Goal: Information Seeking & Learning: Learn about a topic

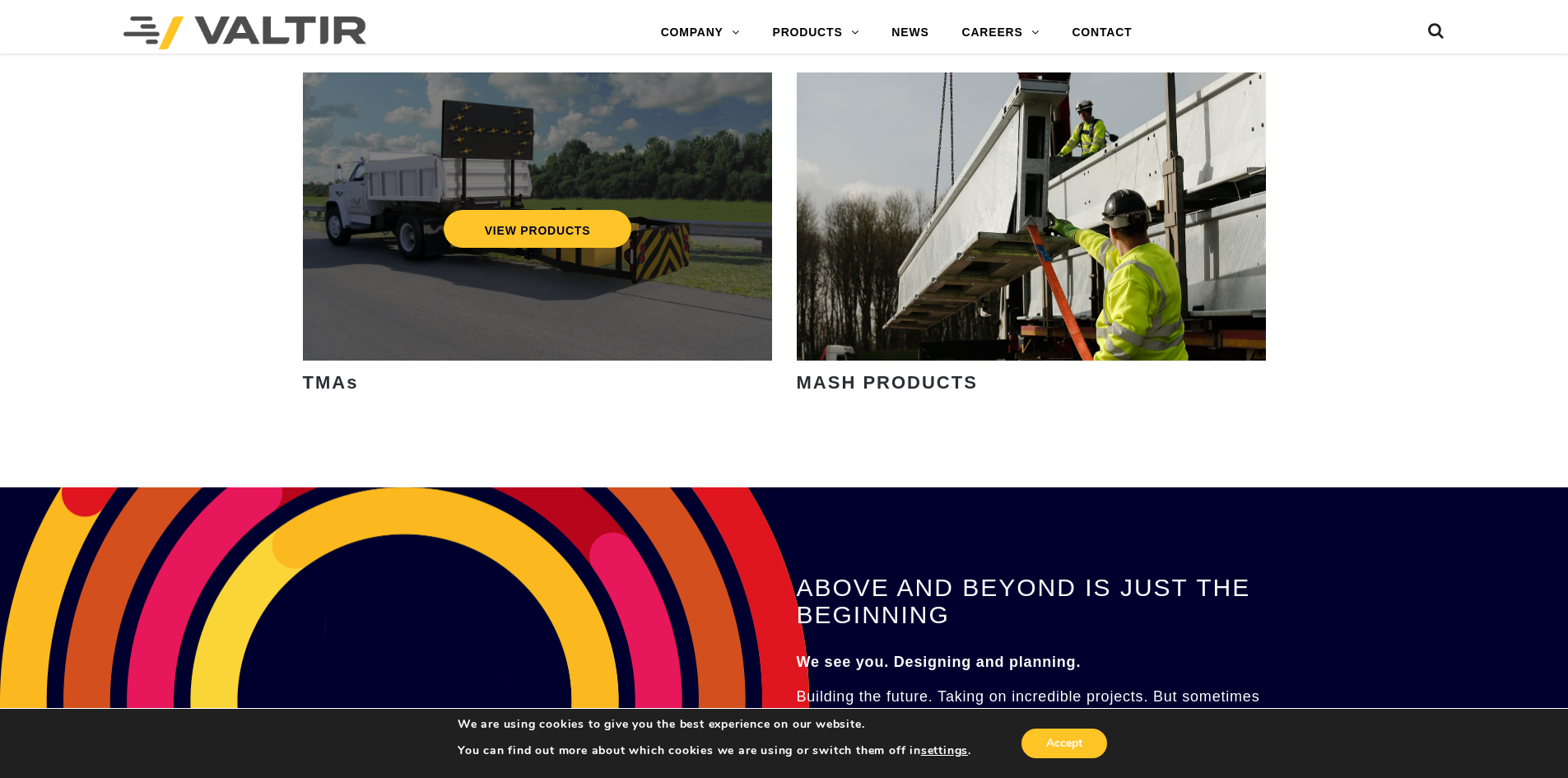
scroll to position [2634, 0]
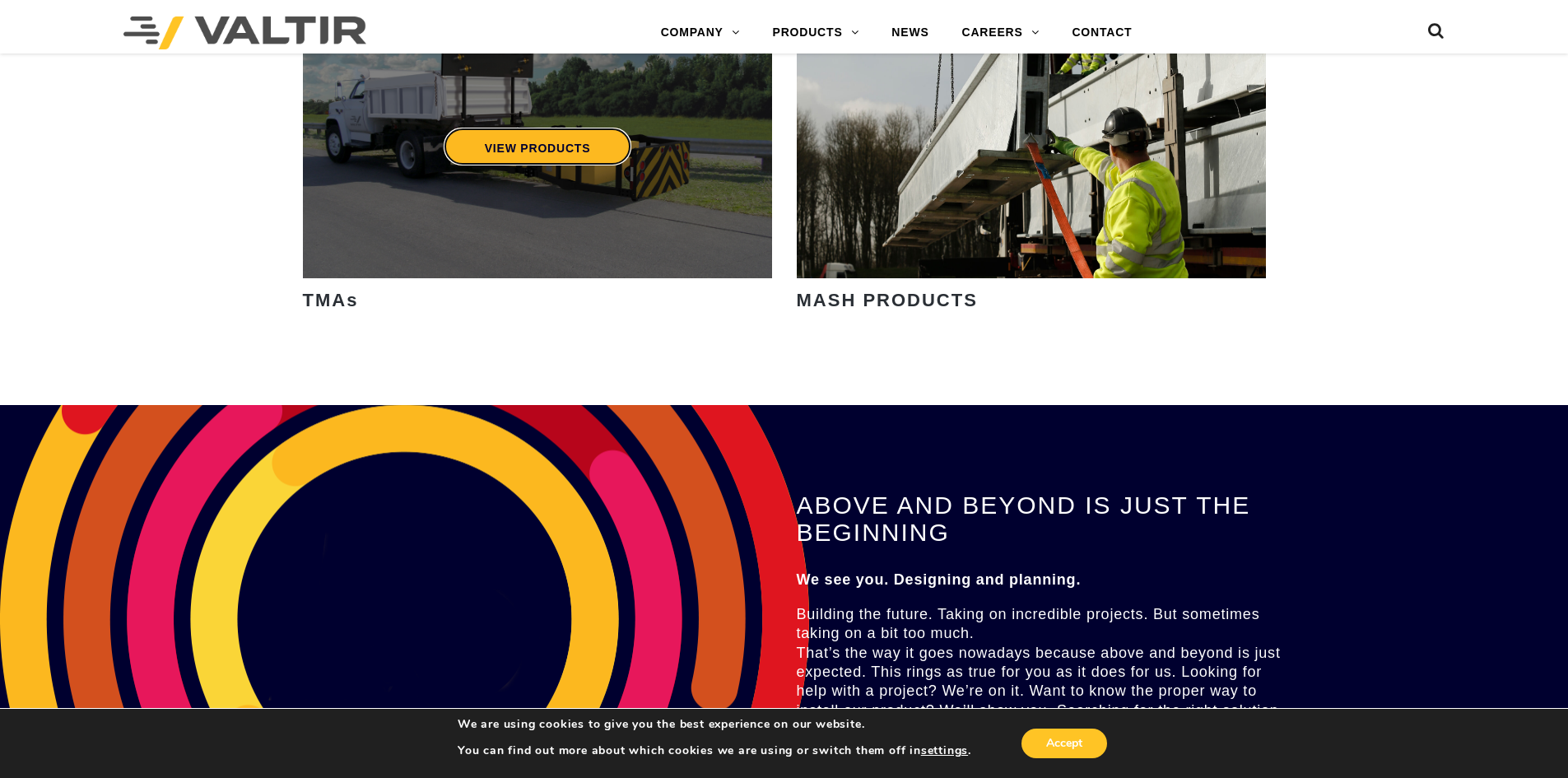
click at [582, 157] on link "VIEW PRODUCTS" at bounding box center [537, 147] width 189 height 37
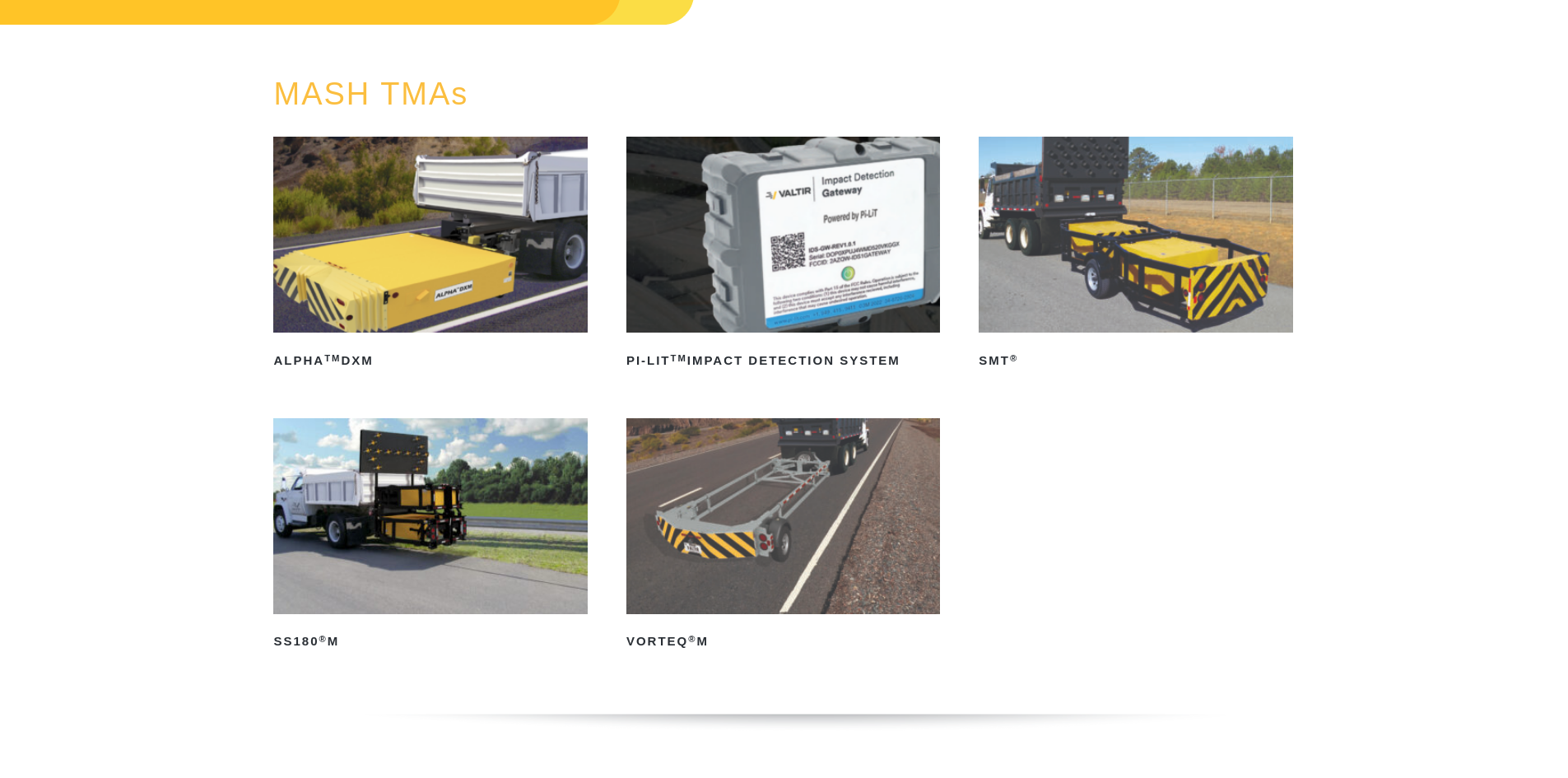
scroll to position [164, 0]
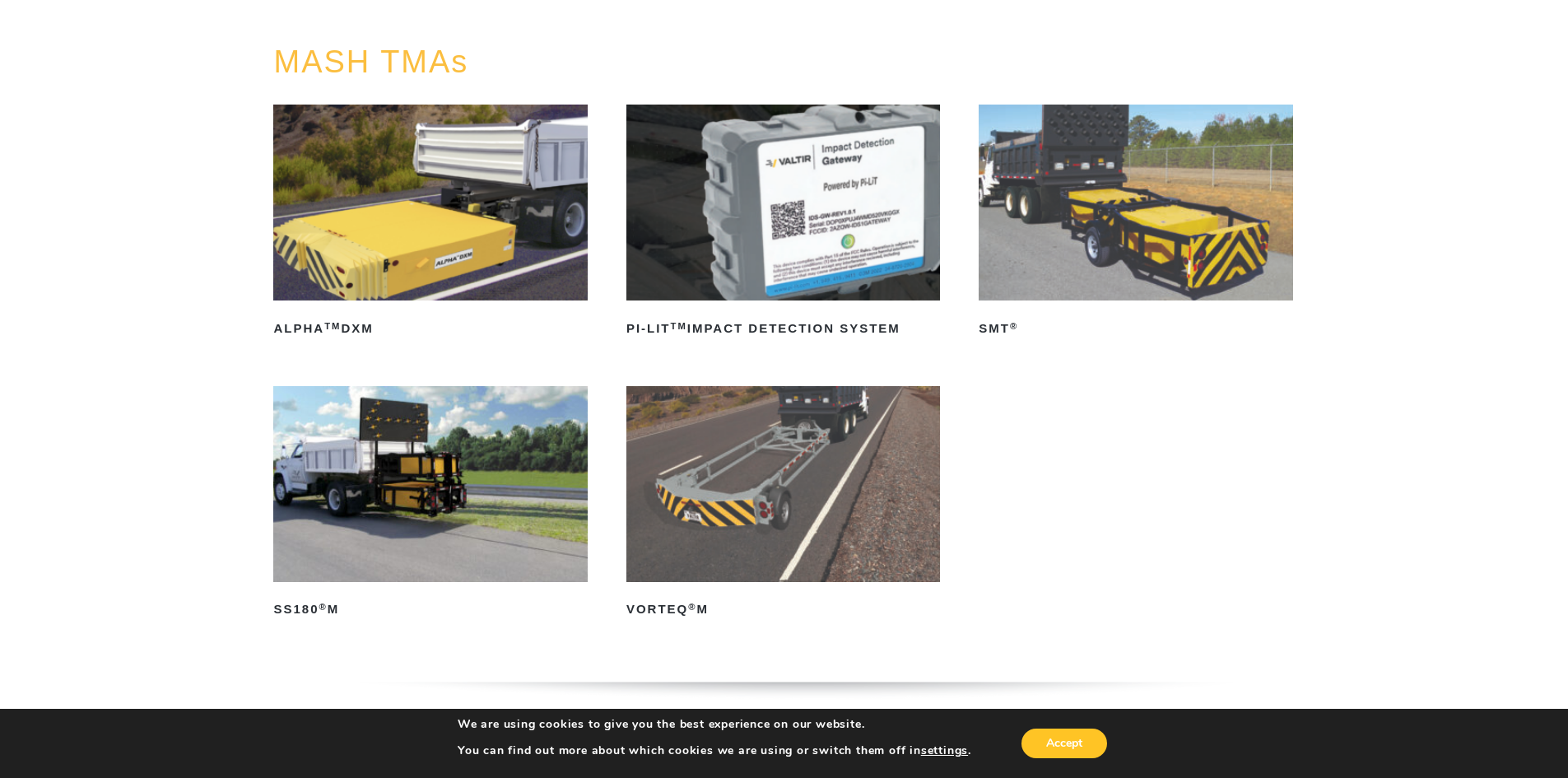
click at [794, 479] on img at bounding box center [783, 483] width 314 height 196
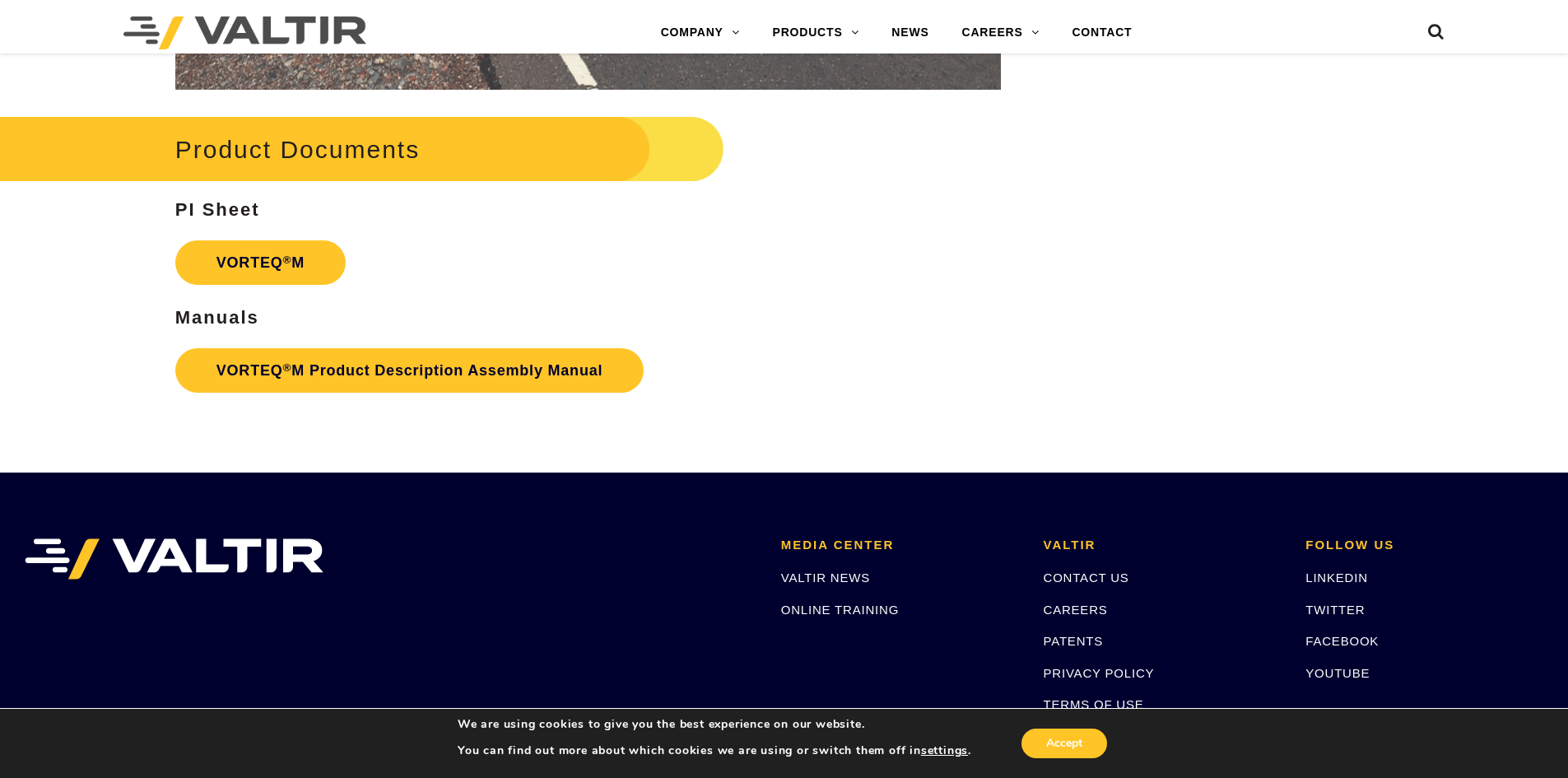
scroll to position [3292, 0]
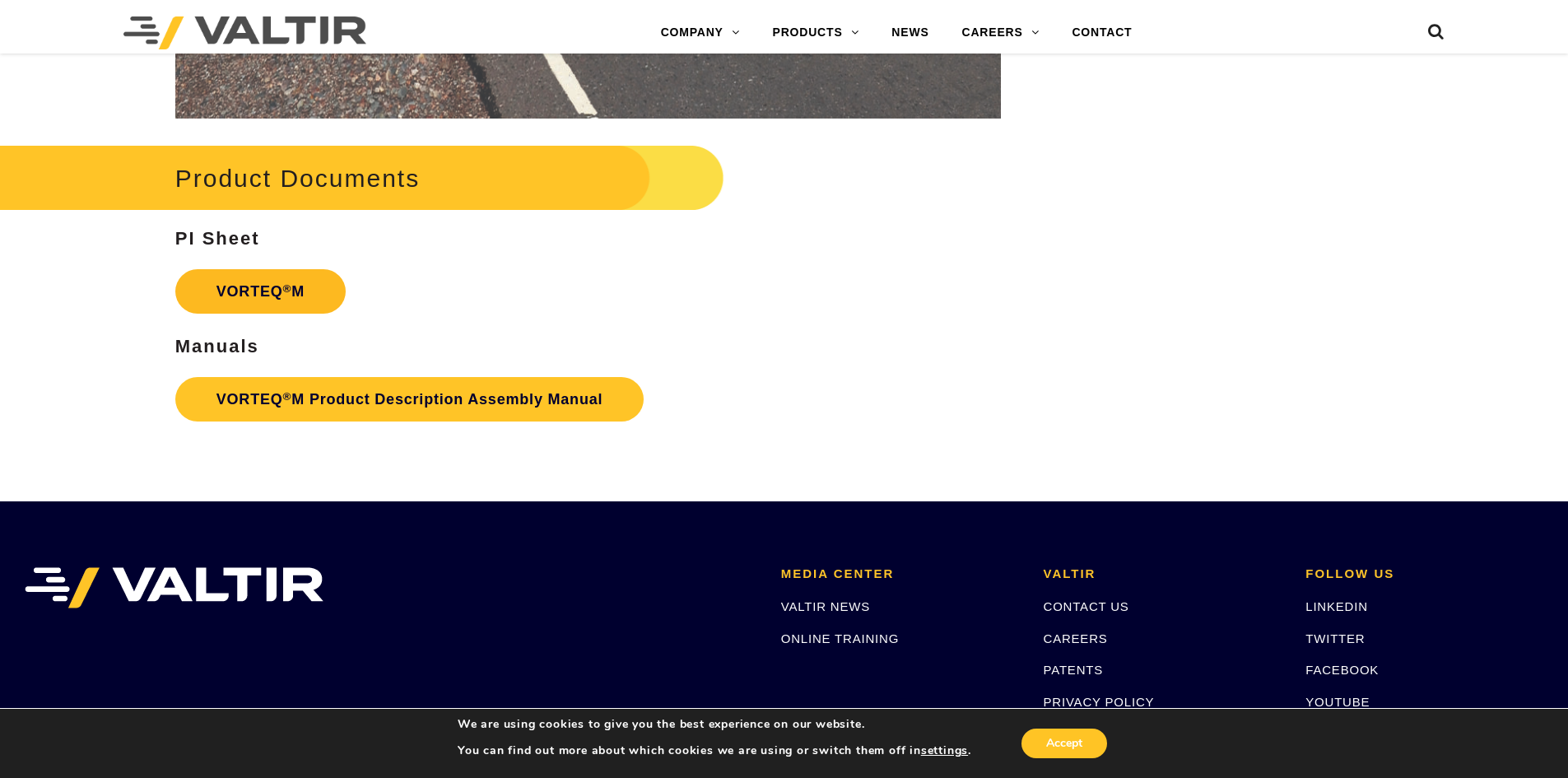
click at [296, 299] on link "VORTEQ ® M" at bounding box center [260, 291] width 170 height 44
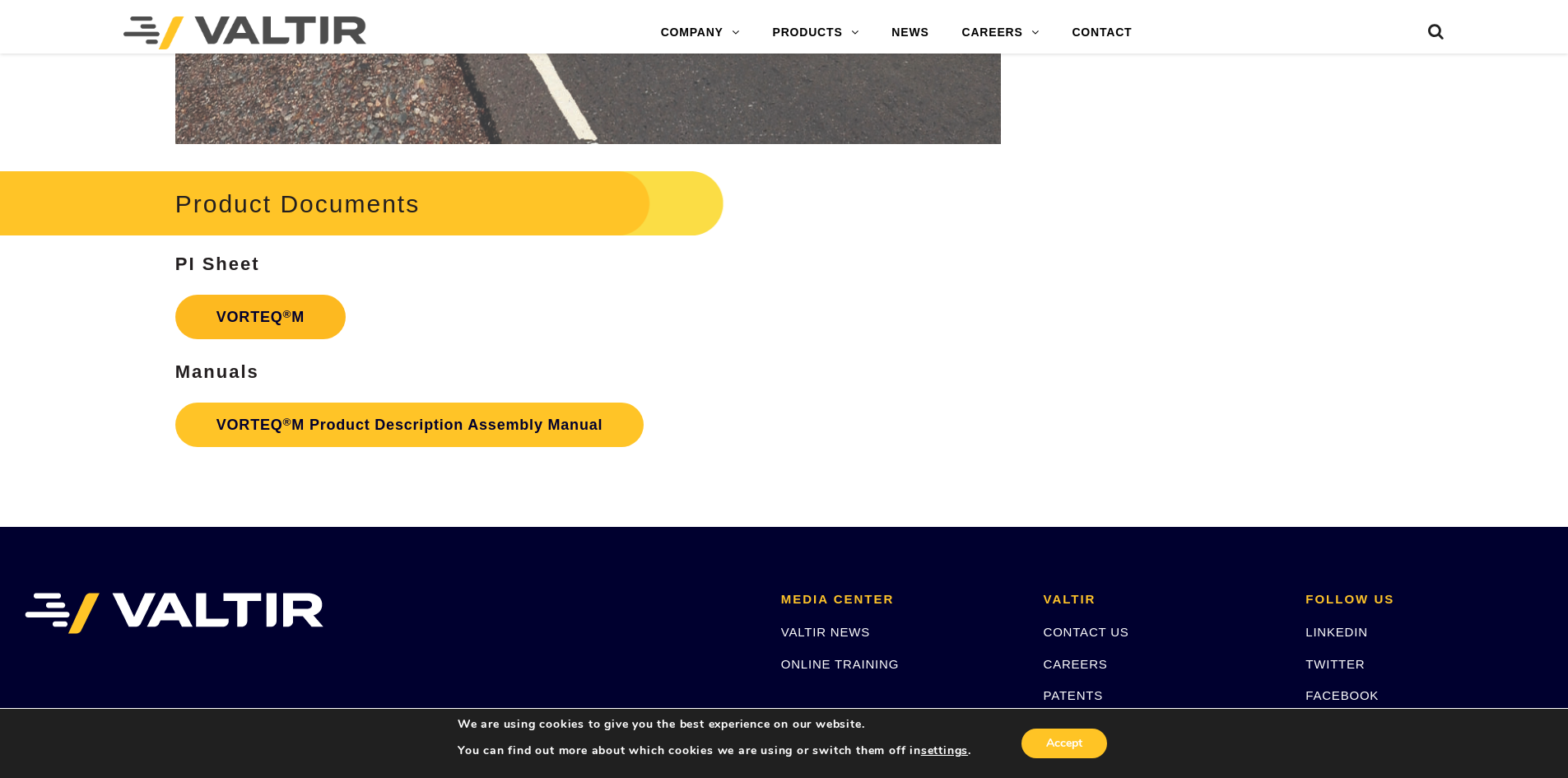
scroll to position [3262, 0]
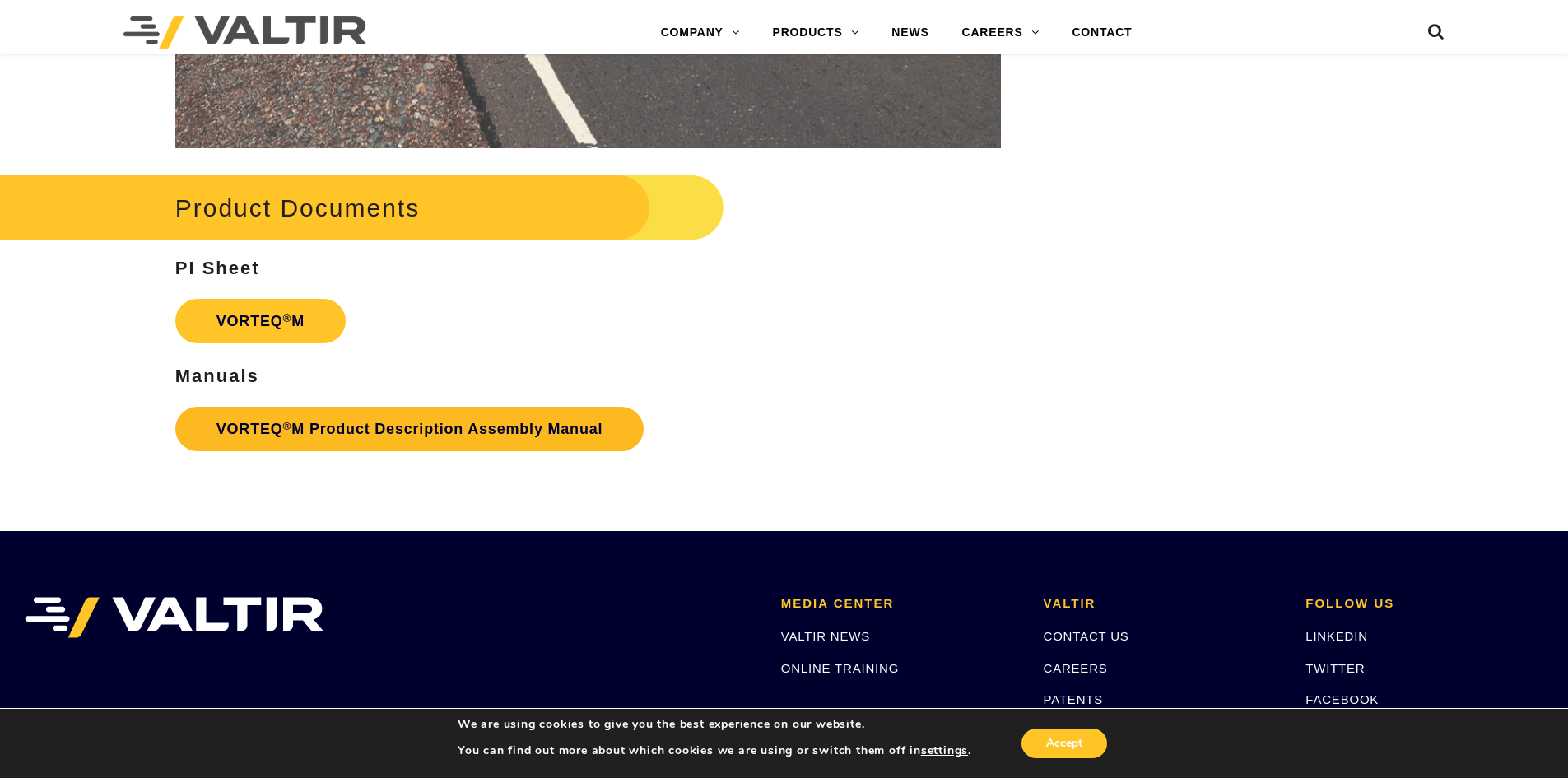
click at [338, 434] on link "VORTEQ ® M Product Description Assembly Manual" at bounding box center [409, 428] width 469 height 44
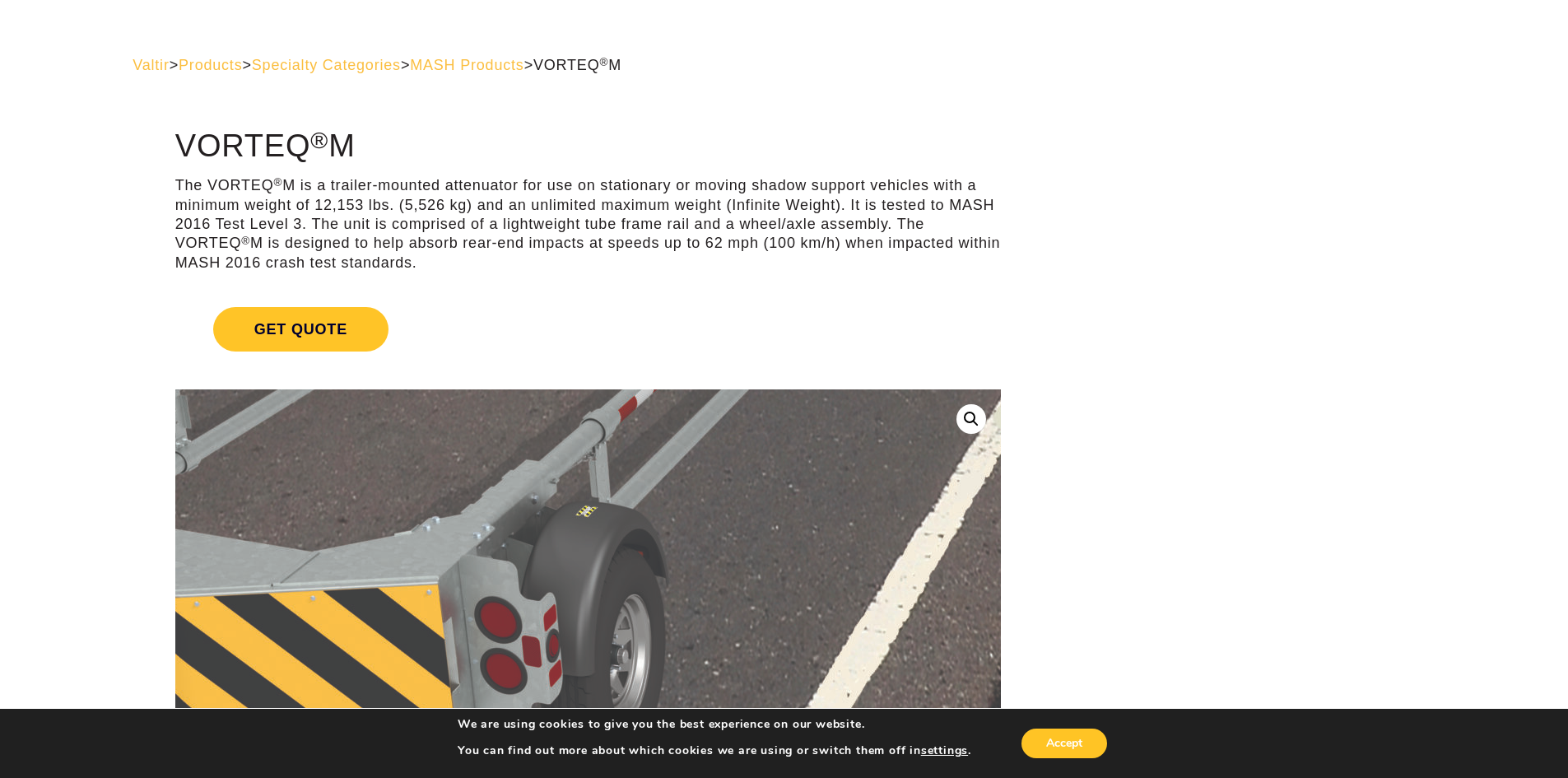
scroll to position [0, 0]
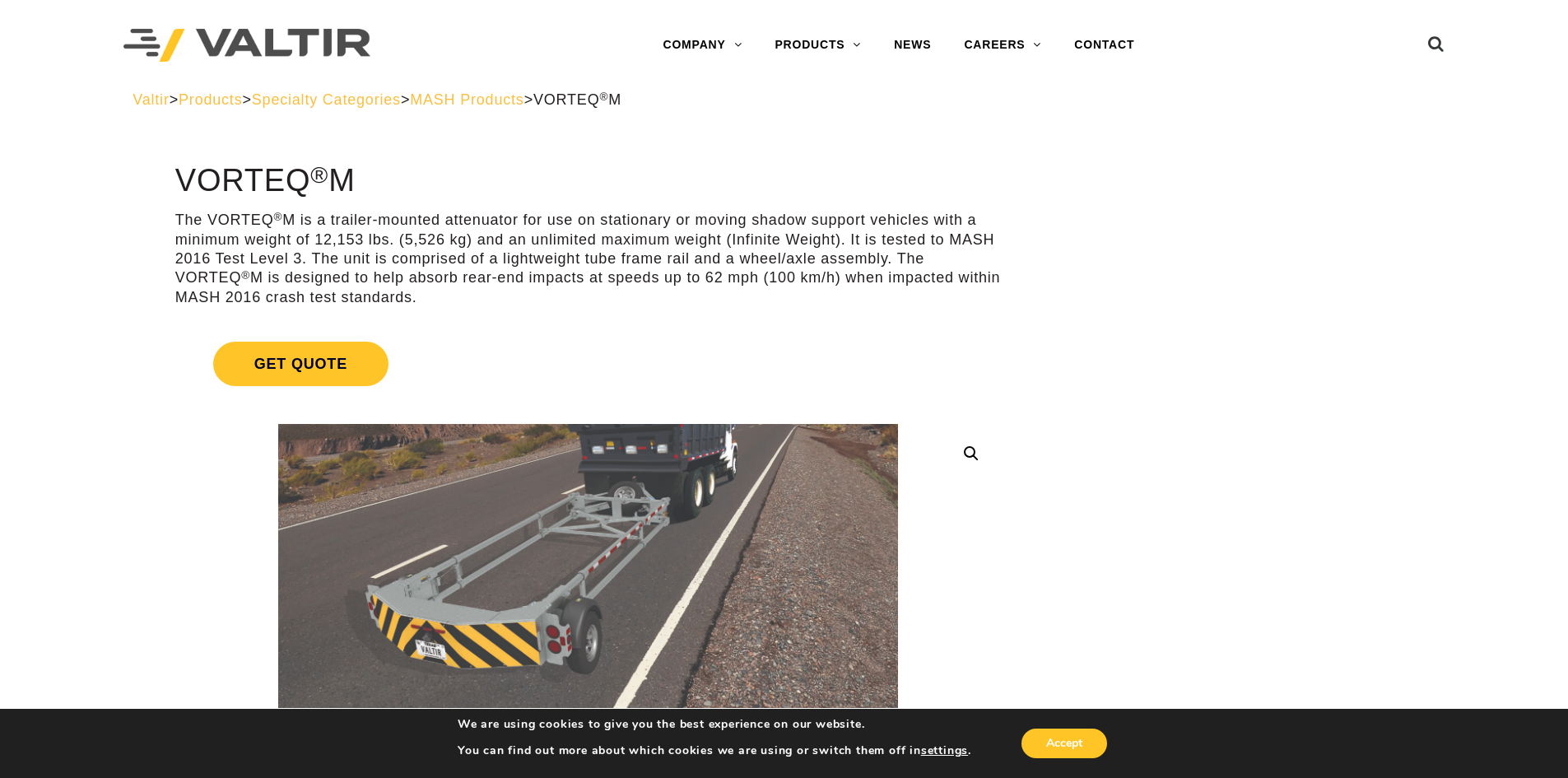
click at [523, 98] on span "MASH Products" at bounding box center [466, 99] width 113 height 17
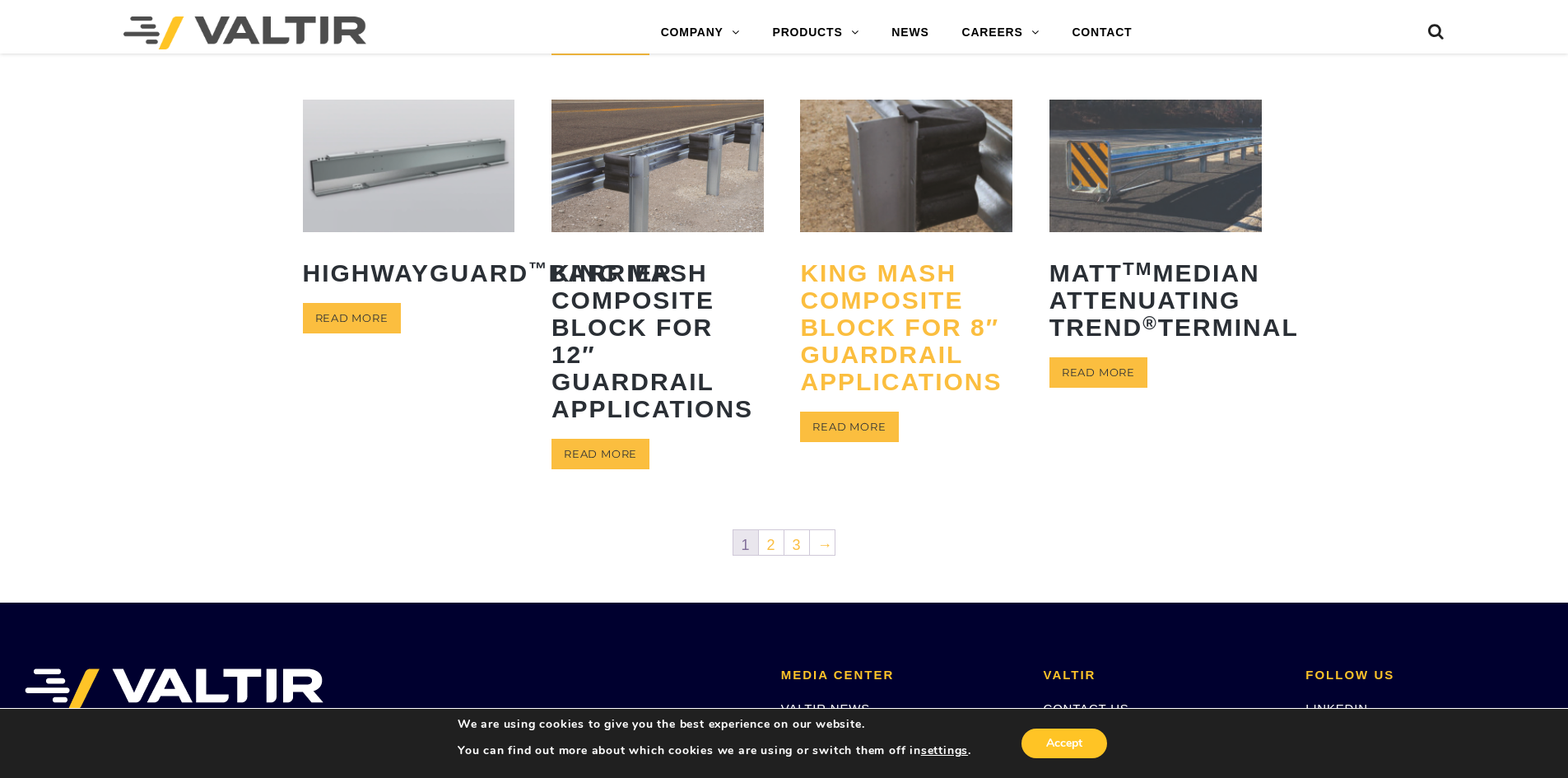
scroll to position [739, 0]
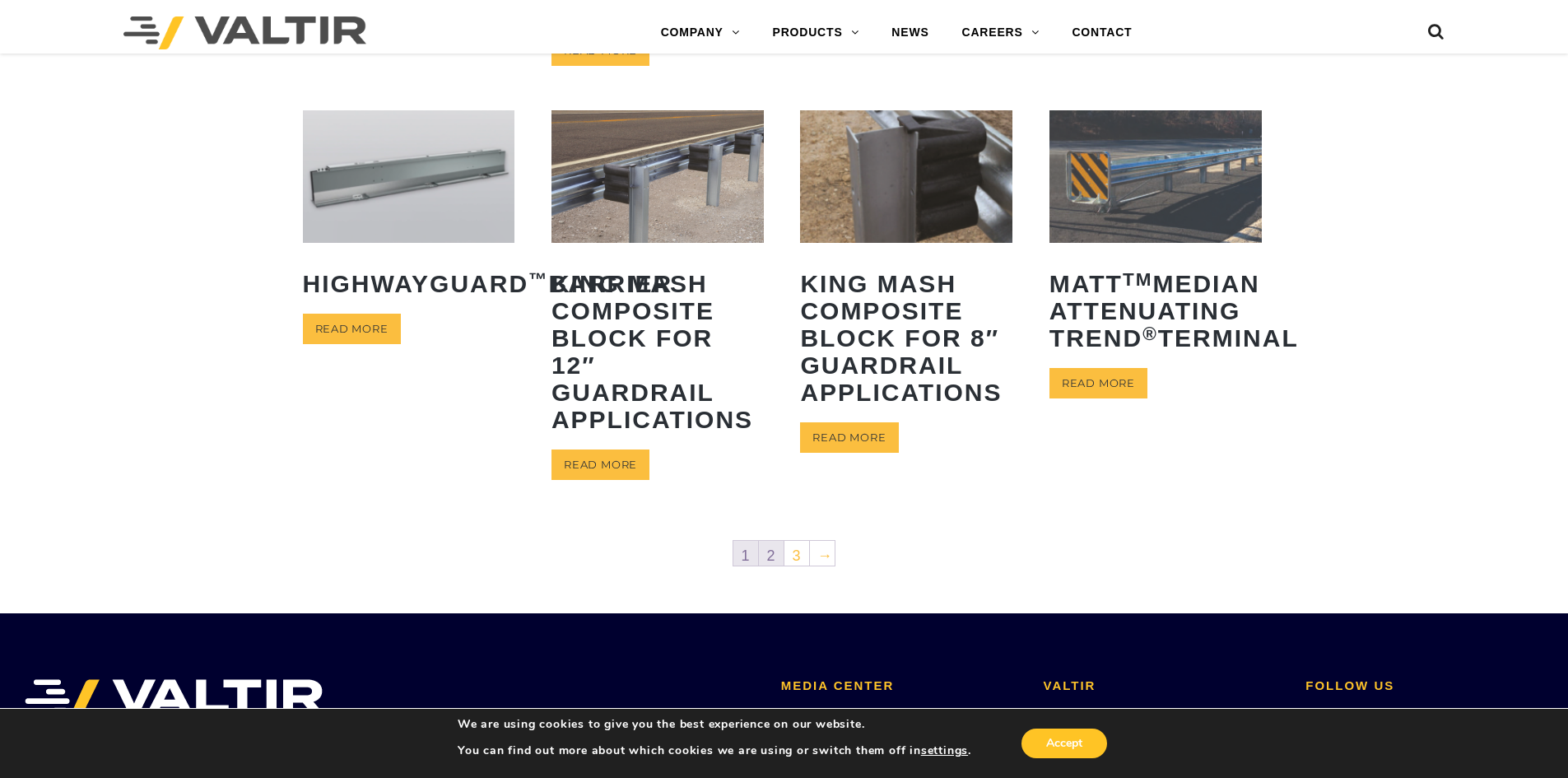
click at [775, 563] on link "2" at bounding box center [771, 553] width 25 height 25
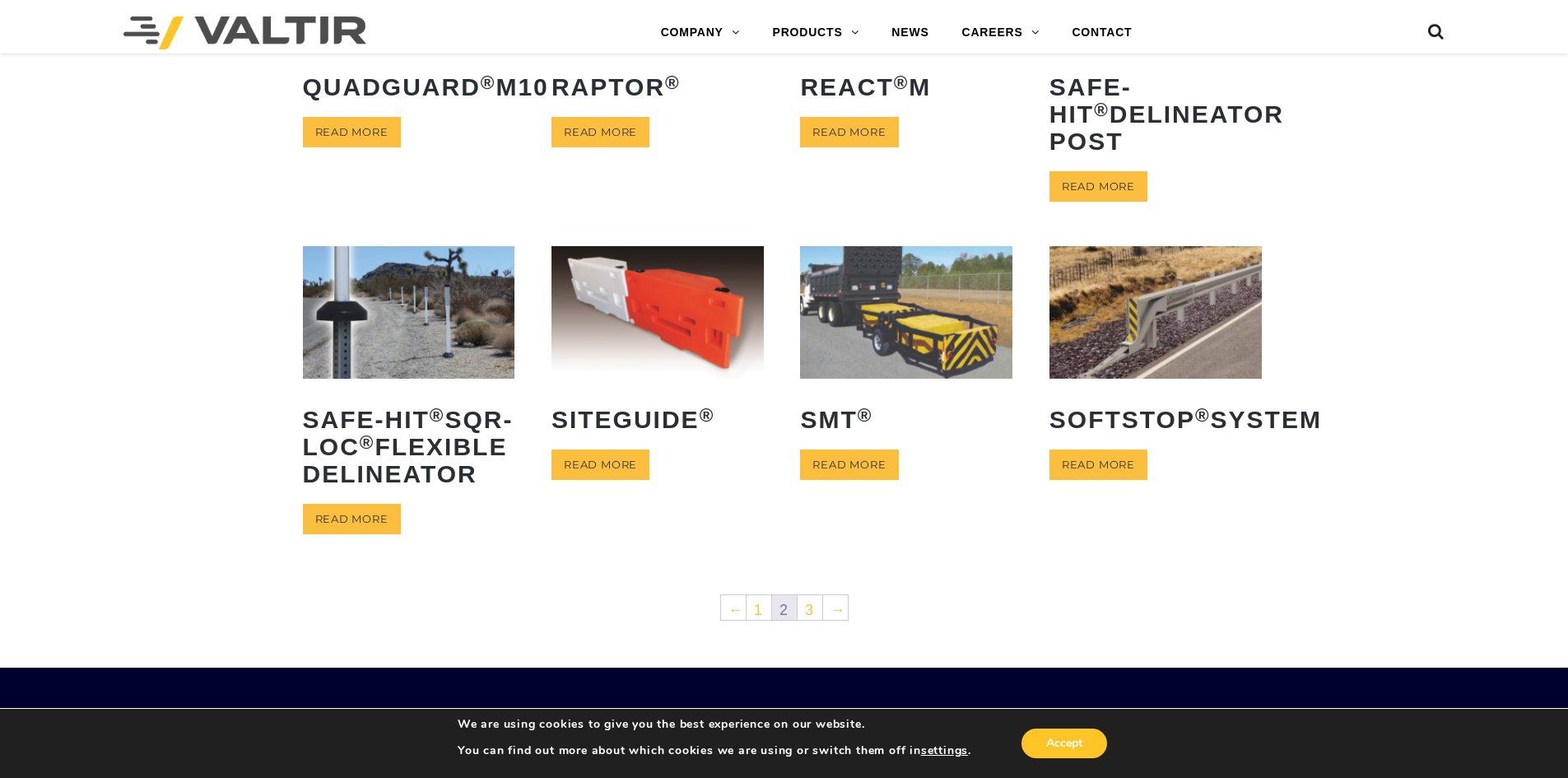
scroll to position [658, 0]
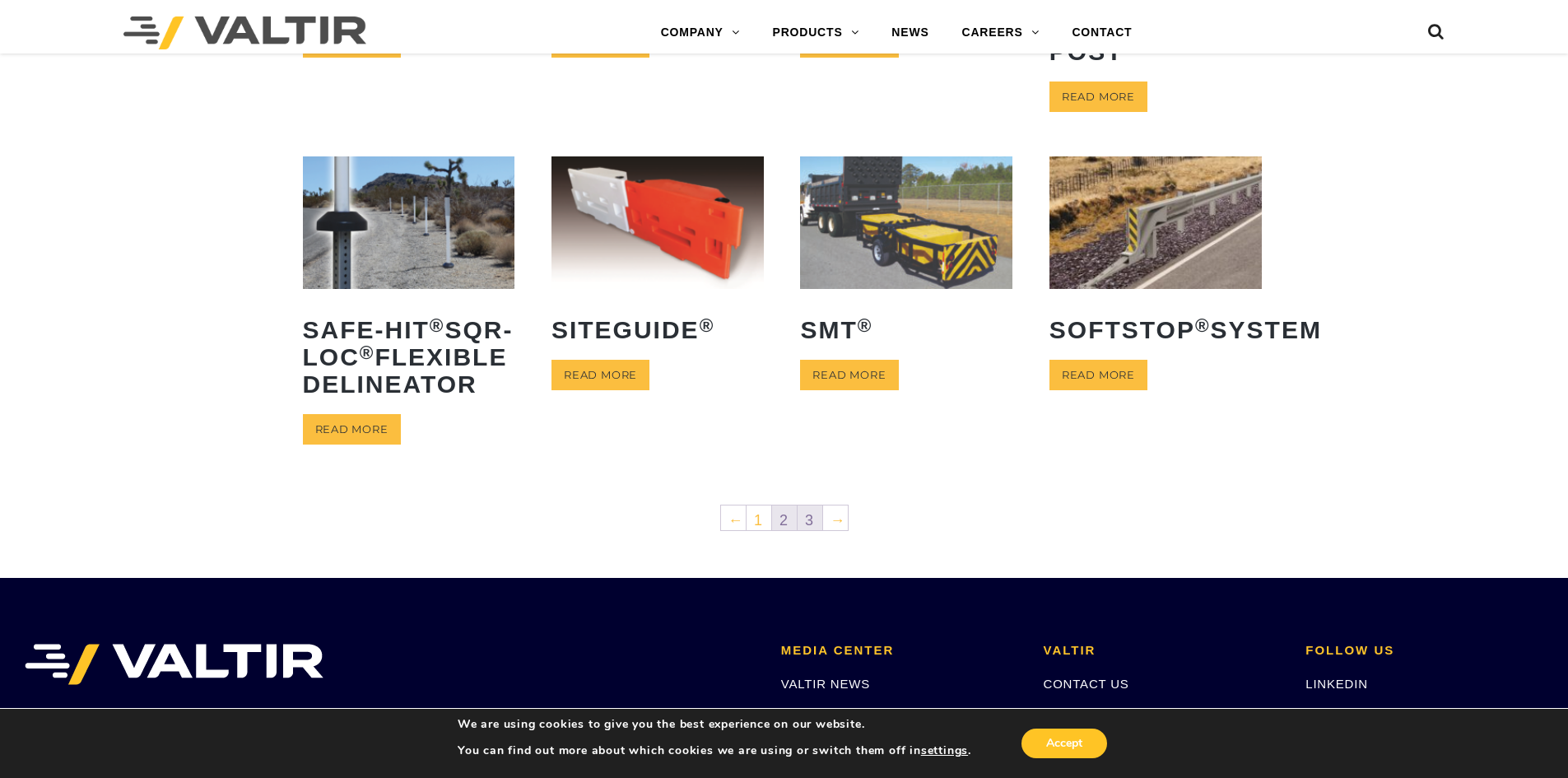
click at [812, 530] on link "3" at bounding box center [810, 517] width 25 height 25
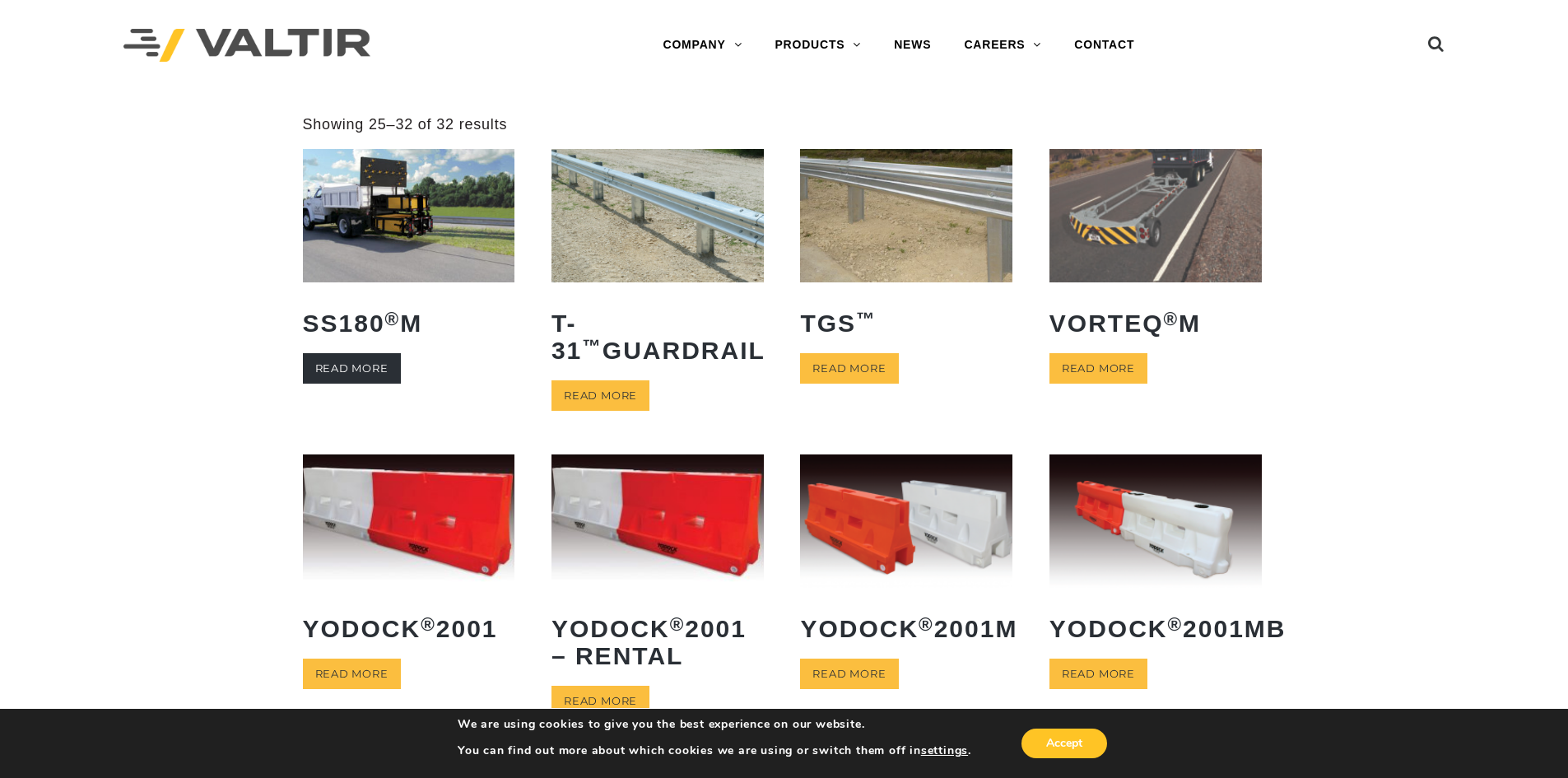
click at [366, 367] on link "Read more" at bounding box center [352, 368] width 98 height 30
click at [1152, 231] on img at bounding box center [1156, 214] width 212 height 133
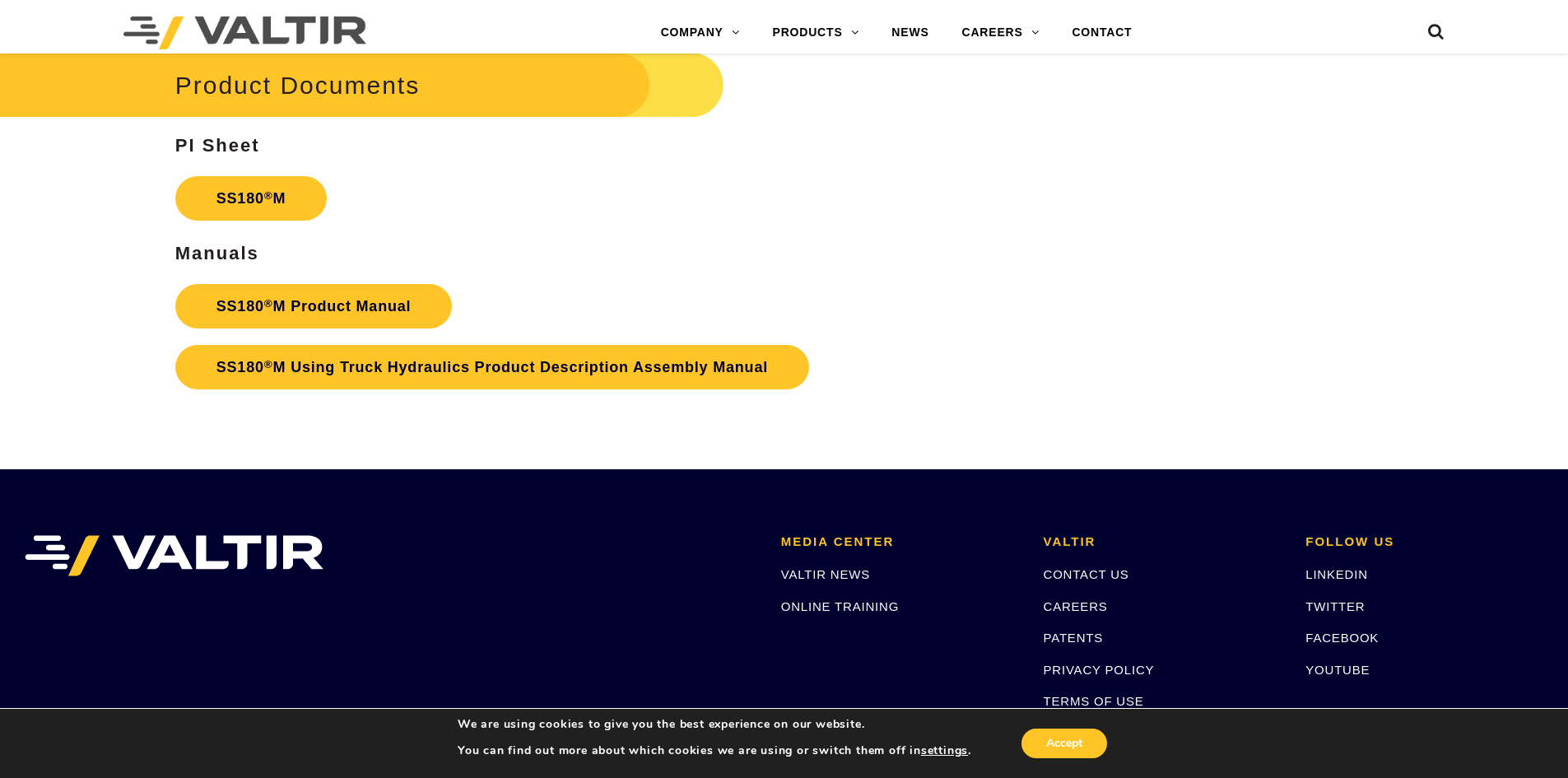
scroll to position [5683, 0]
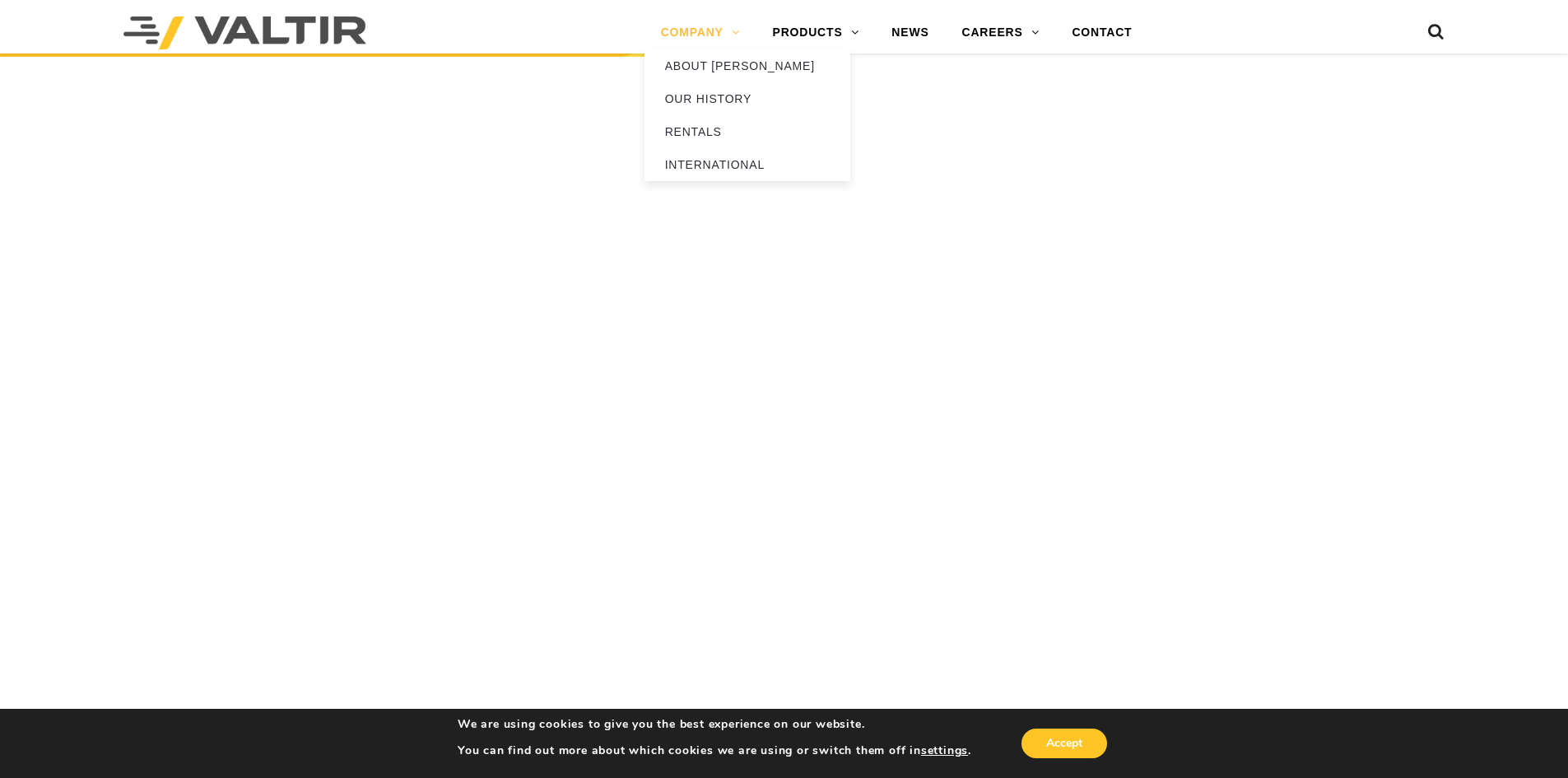
scroll to position [1945, 0]
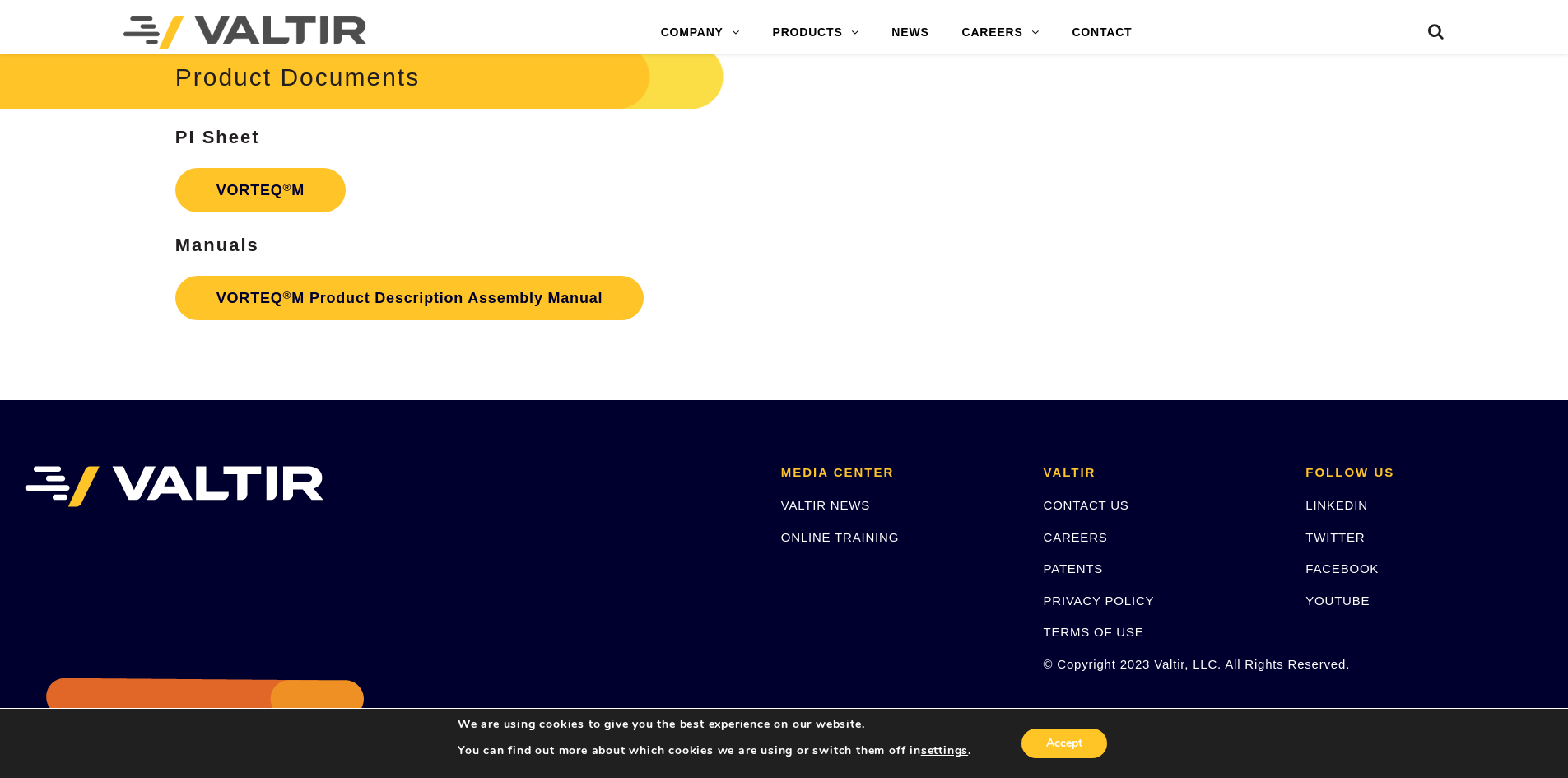
scroll to position [3180, 0]
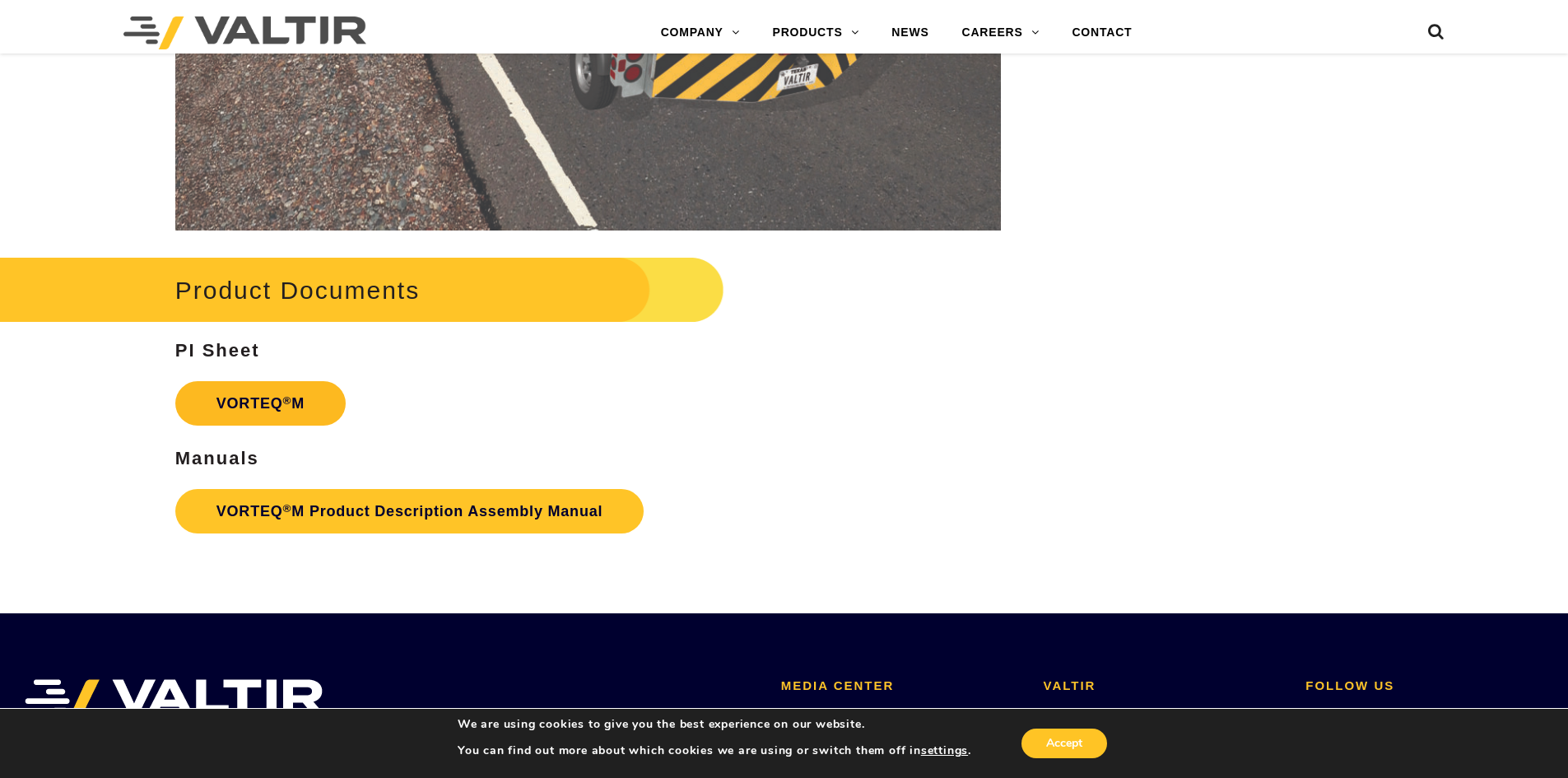
click at [265, 412] on link "VORTEQ ® M" at bounding box center [260, 402] width 170 height 44
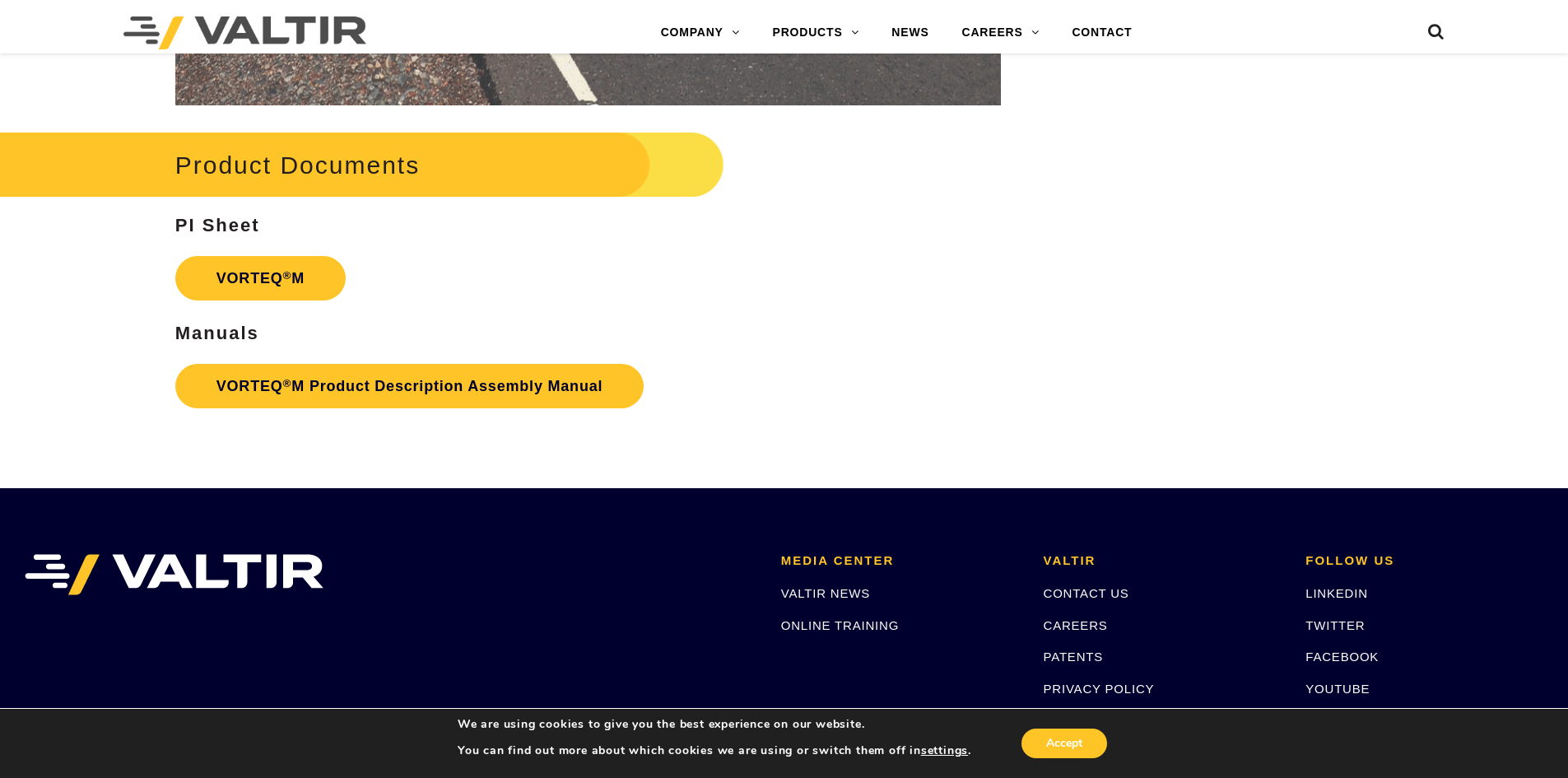
scroll to position [3345, 0]
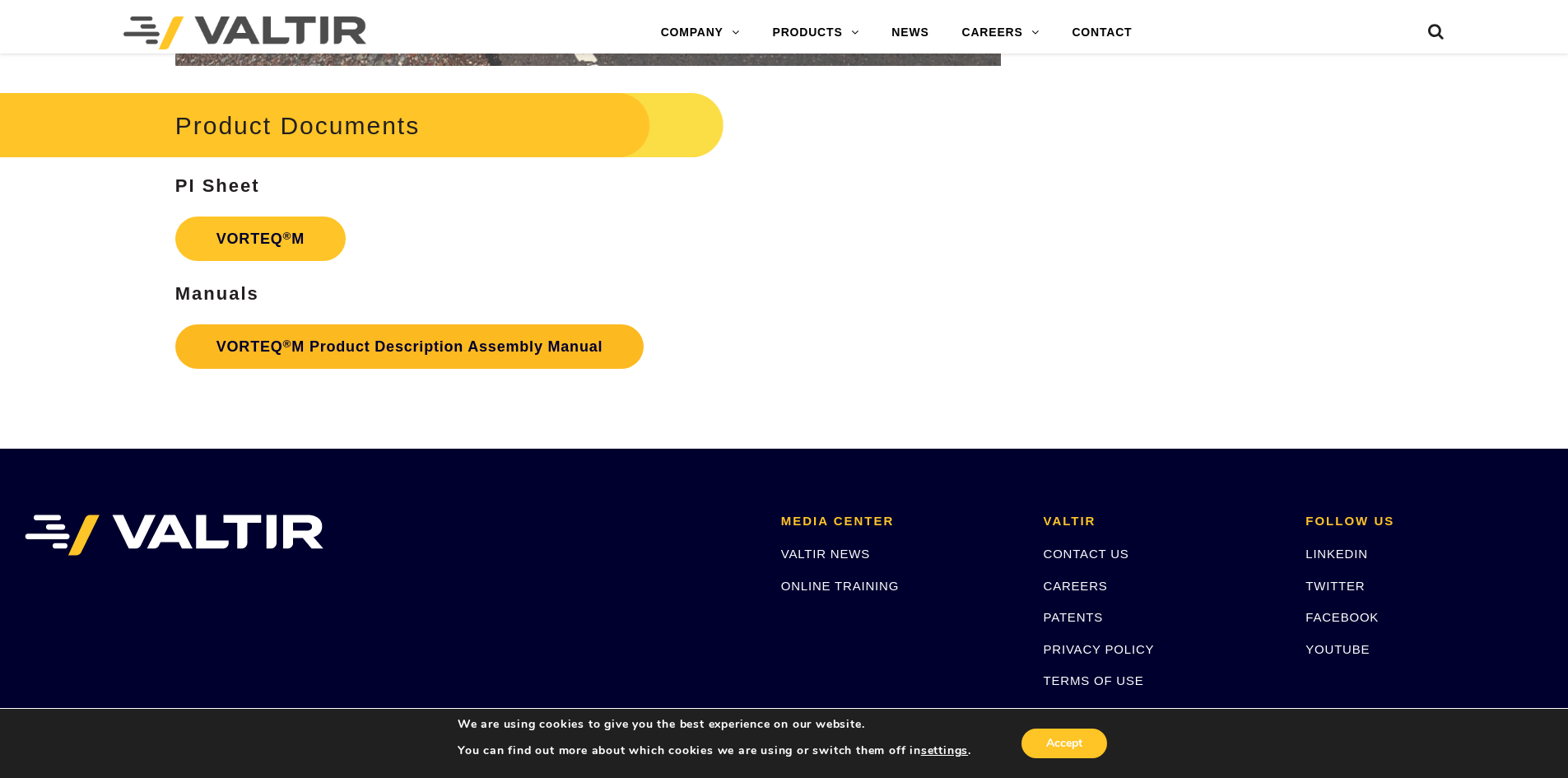
click at [406, 352] on link "VORTEQ ® M Product Description Assembly Manual" at bounding box center [409, 346] width 469 height 44
click at [326, 243] on link "VORTEQ ® M" at bounding box center [260, 238] width 170 height 44
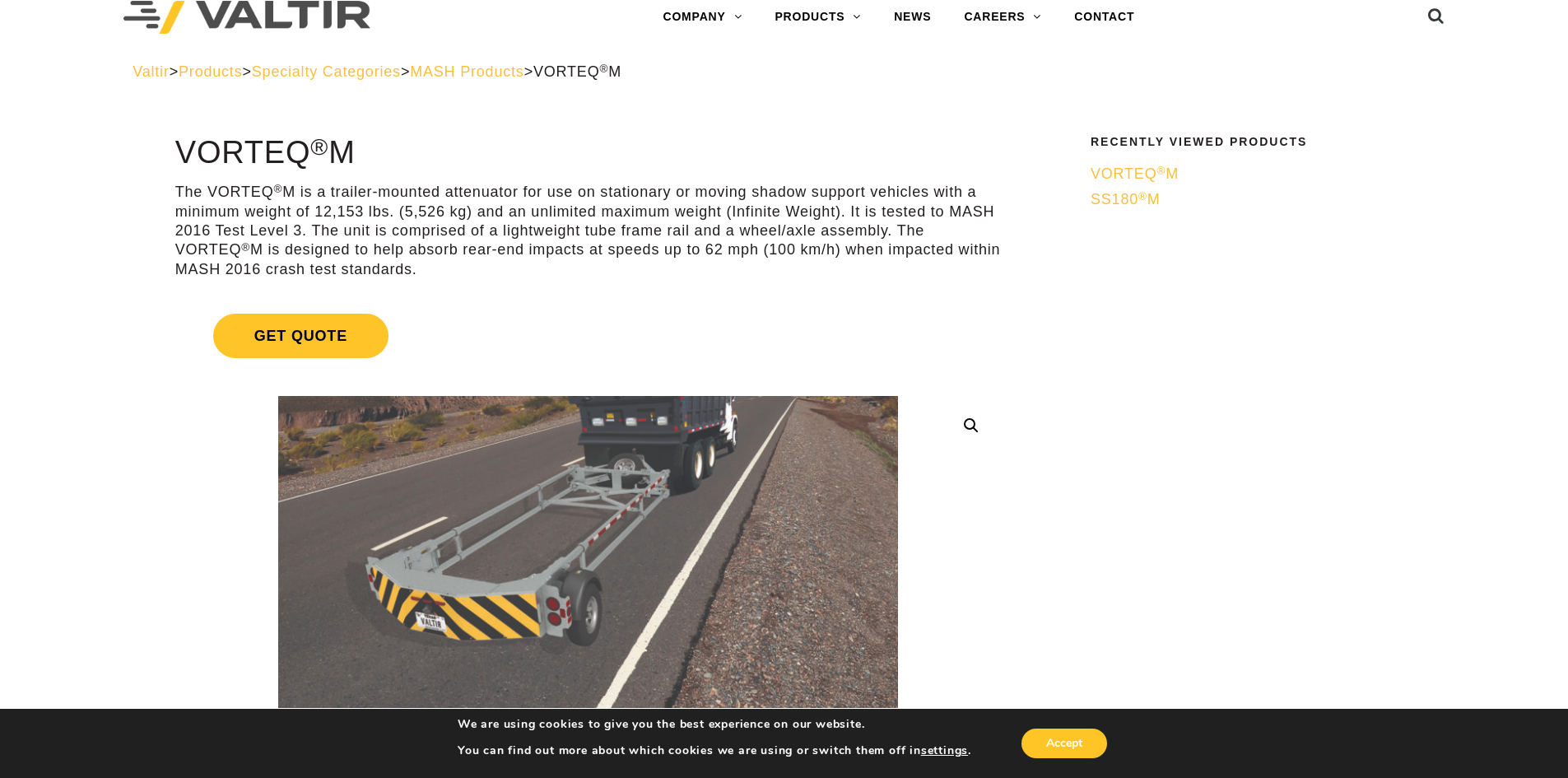
scroll to position [0, 0]
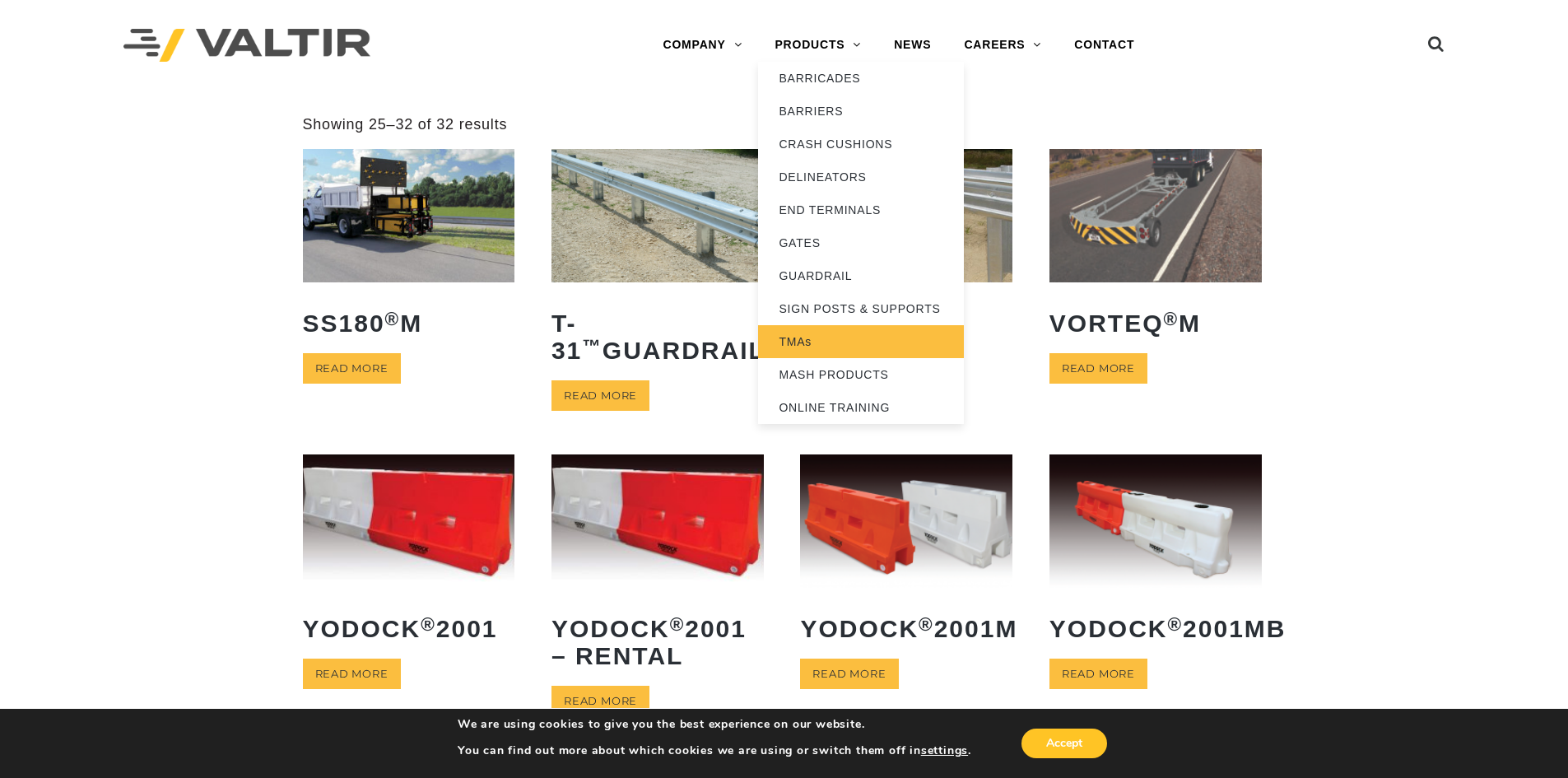
click at [813, 348] on link "TMAs" at bounding box center [861, 341] width 206 height 32
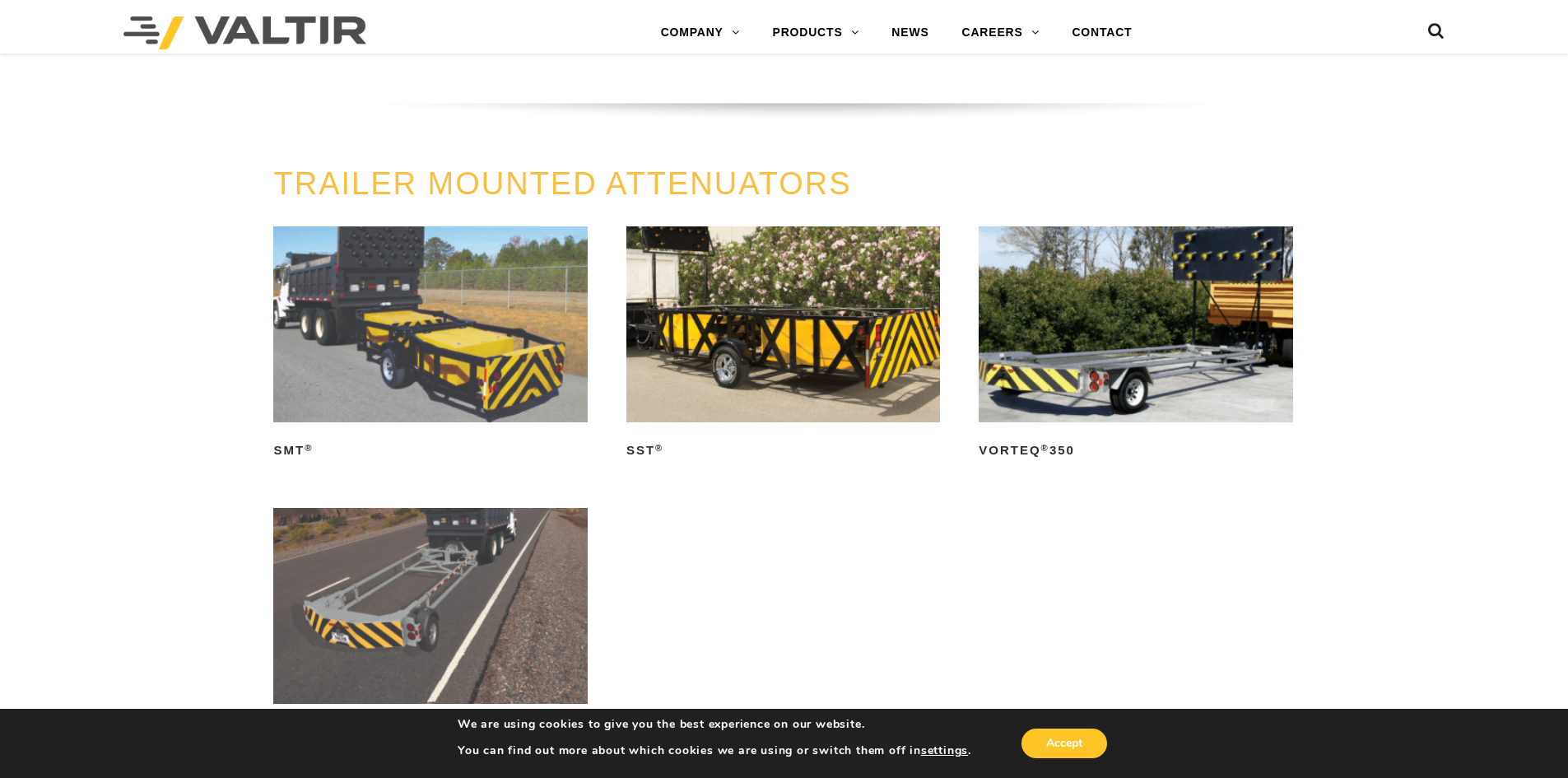
scroll to position [1811, 0]
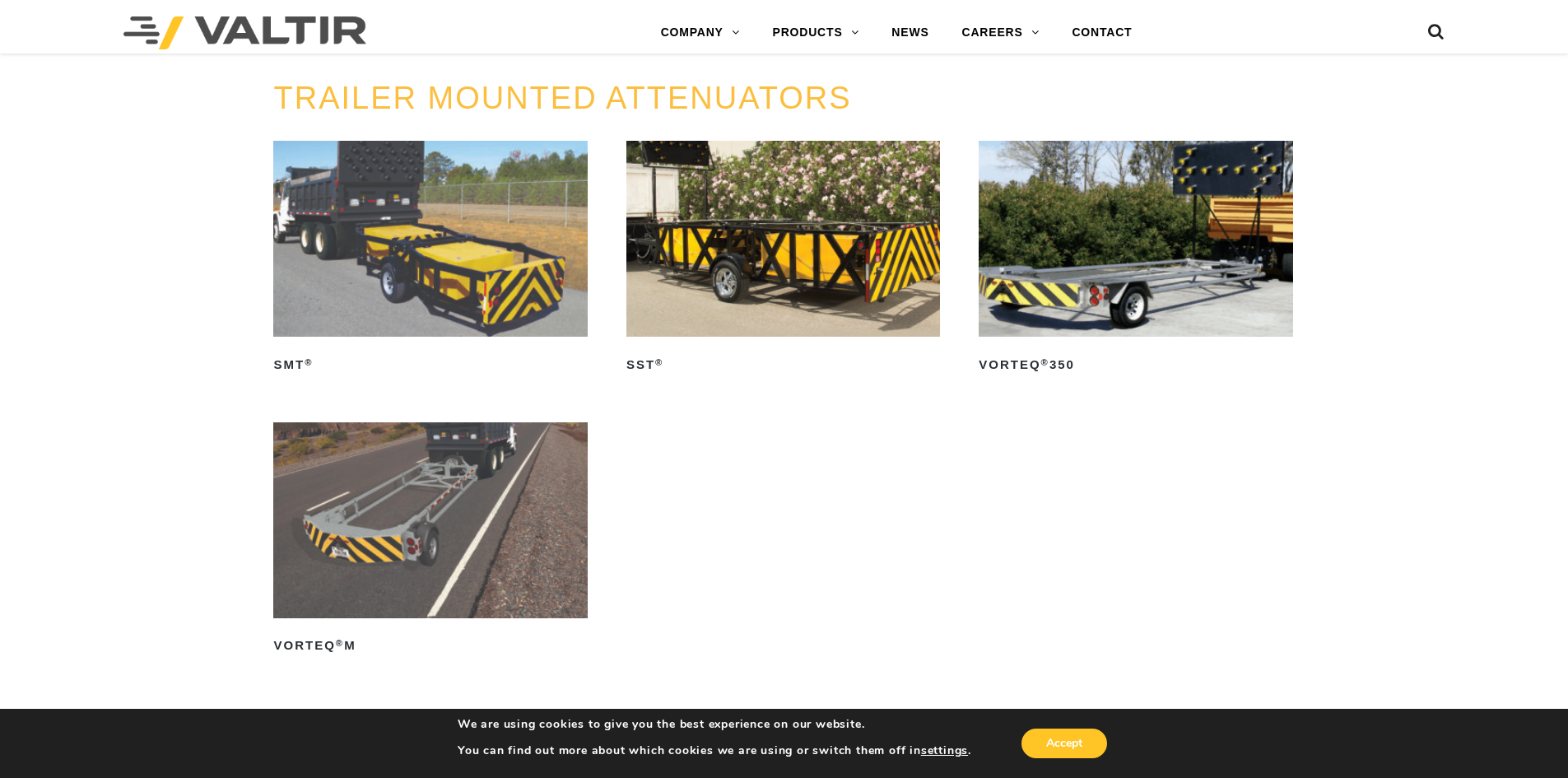
click at [1126, 282] on img at bounding box center [1135, 238] width 314 height 196
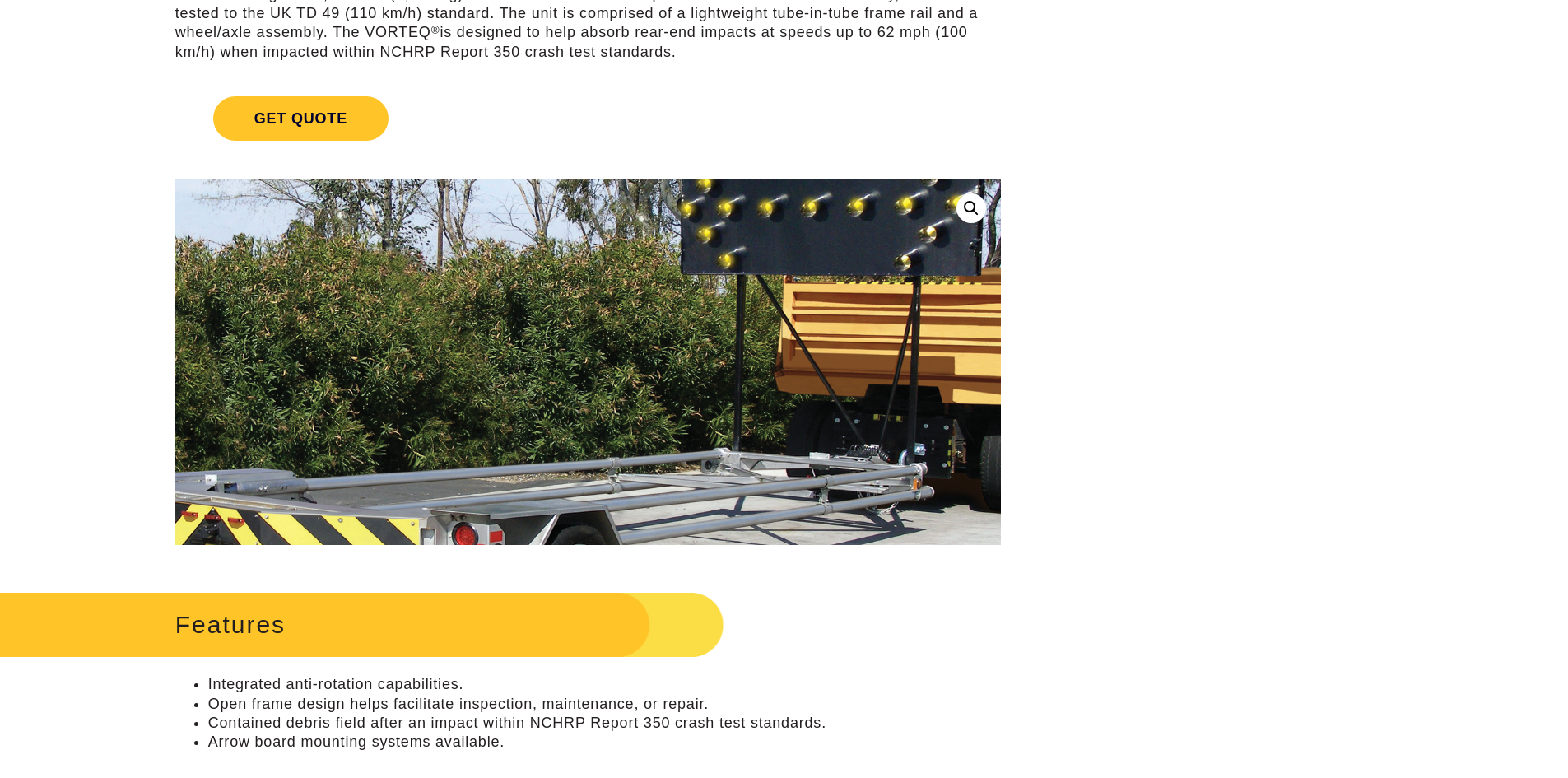
scroll to position [247, 0]
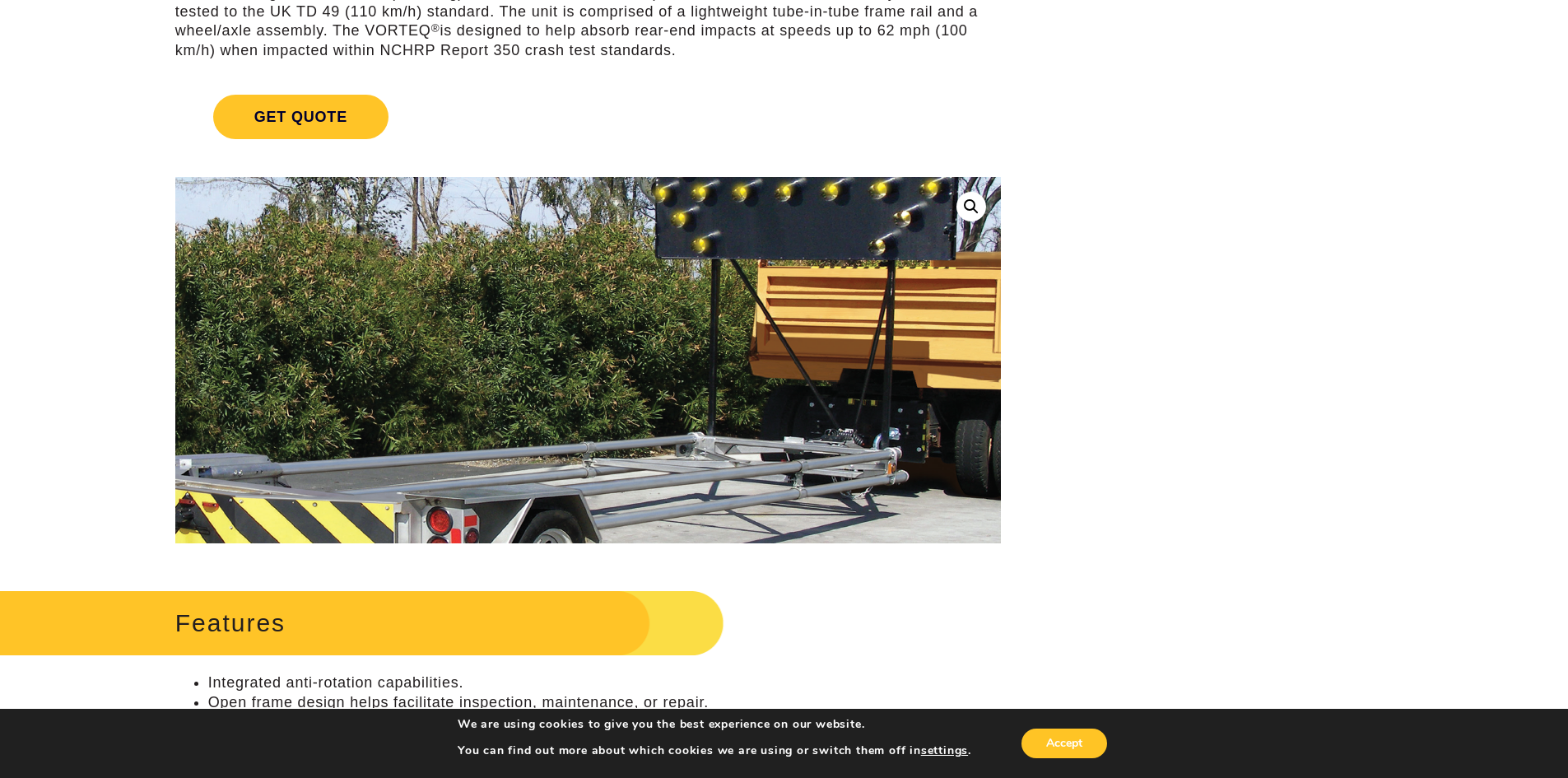
click at [819, 326] on img at bounding box center [552, 380] width 955 height 565
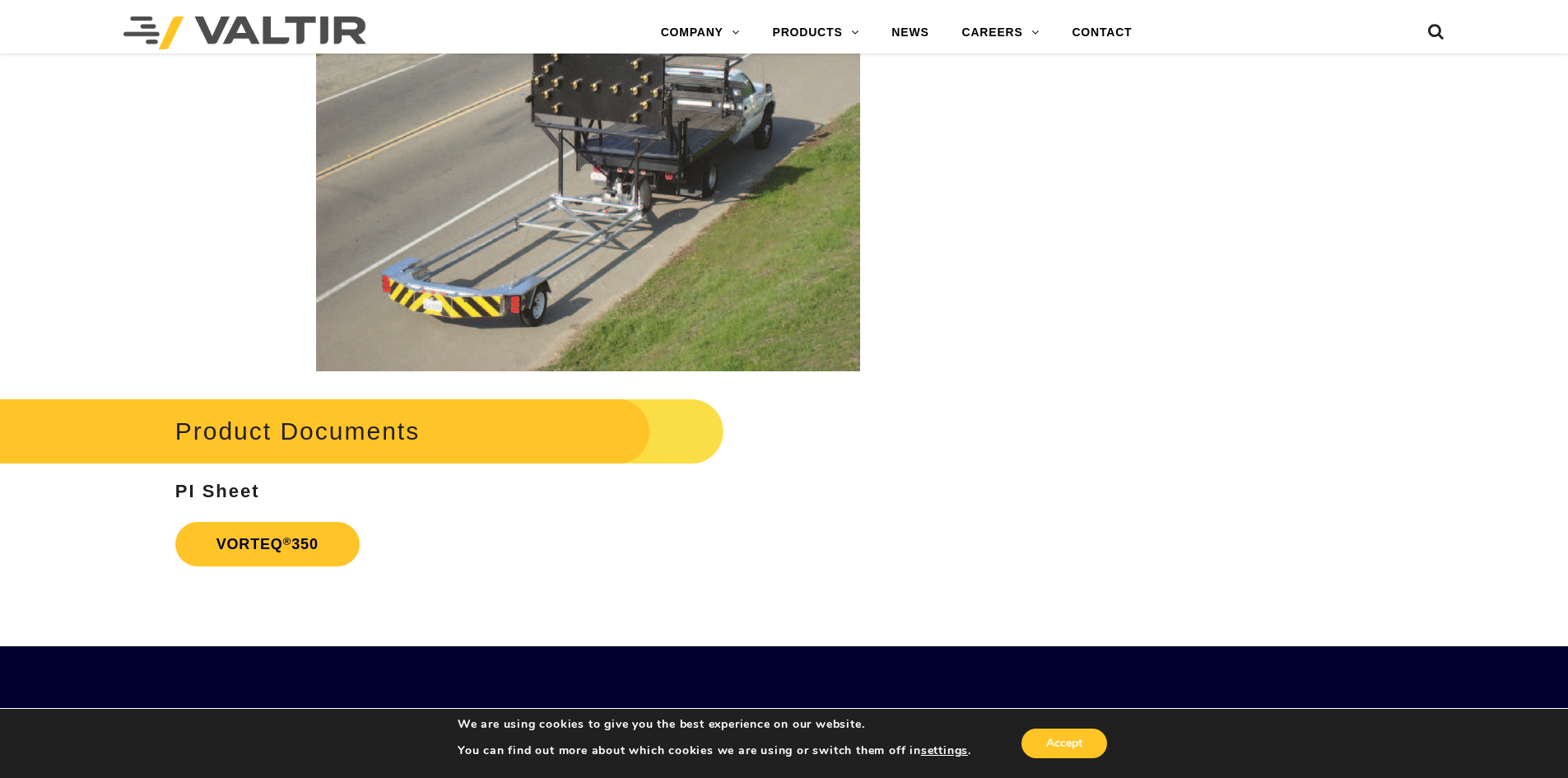
scroll to position [3128, 0]
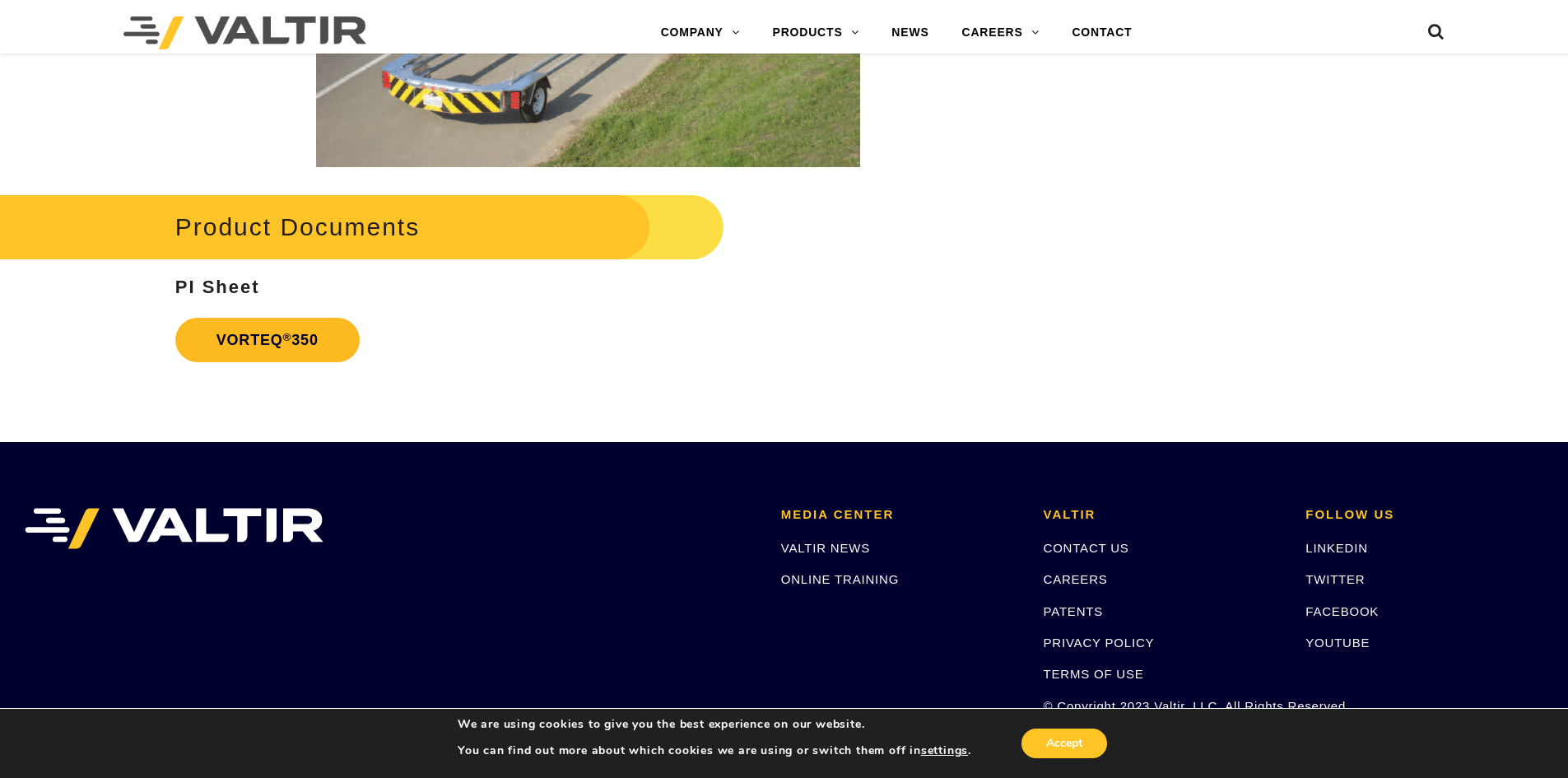
click at [262, 345] on link "VORTEQ ® 350" at bounding box center [267, 339] width 184 height 44
